Goal: Information Seeking & Learning: Learn about a topic

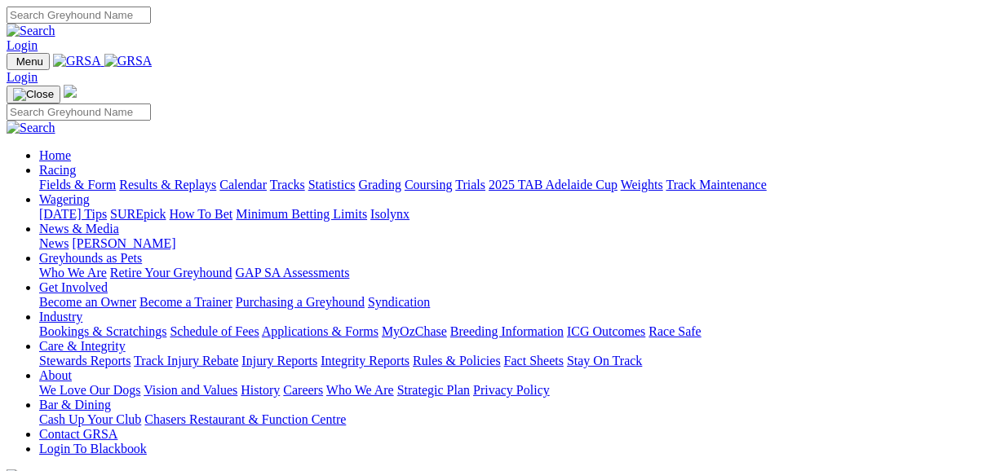
click at [68, 178] on link "Fields & Form" at bounding box center [77, 185] width 77 height 14
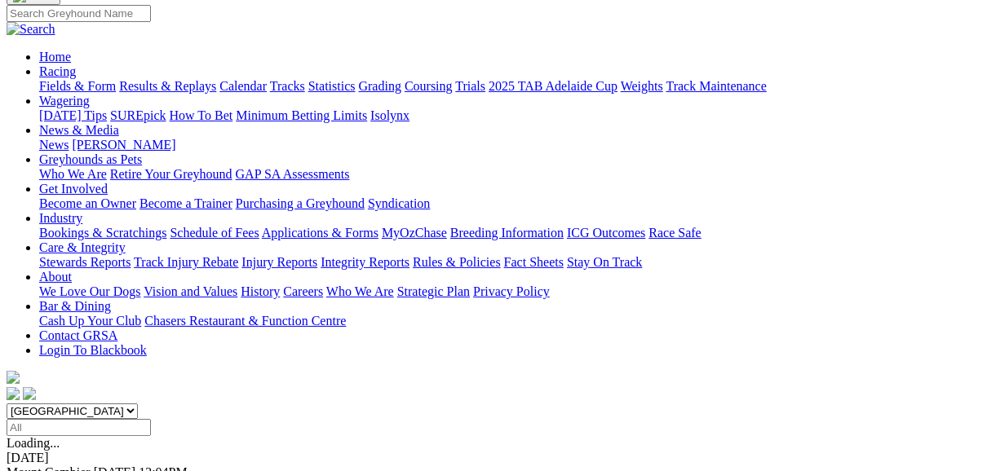
scroll to position [196, 0]
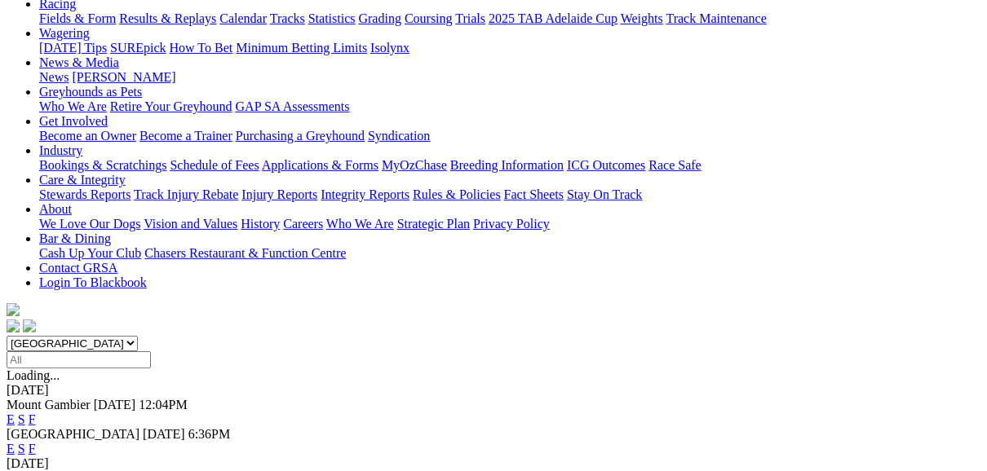
click at [15, 442] on link "E" at bounding box center [11, 449] width 8 height 14
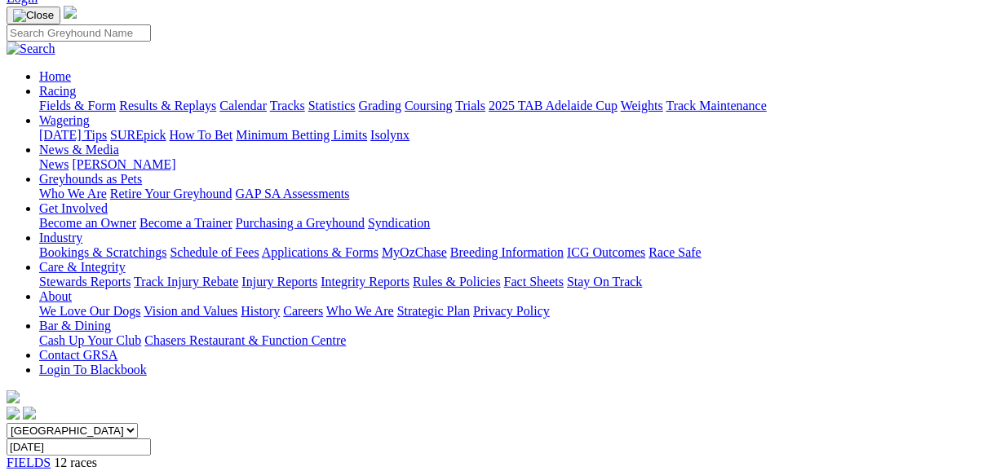
scroll to position [130, 0]
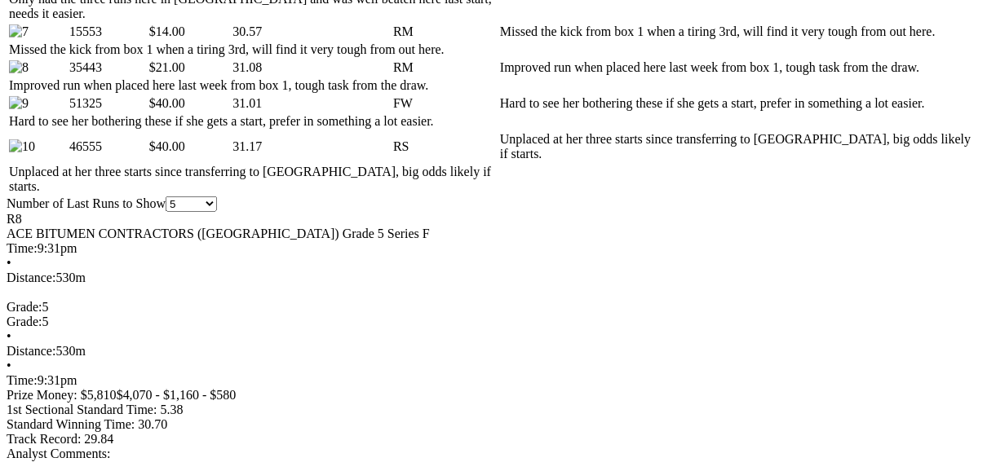
scroll to position [1174, 0]
